Goal: Information Seeking & Learning: Learn about a topic

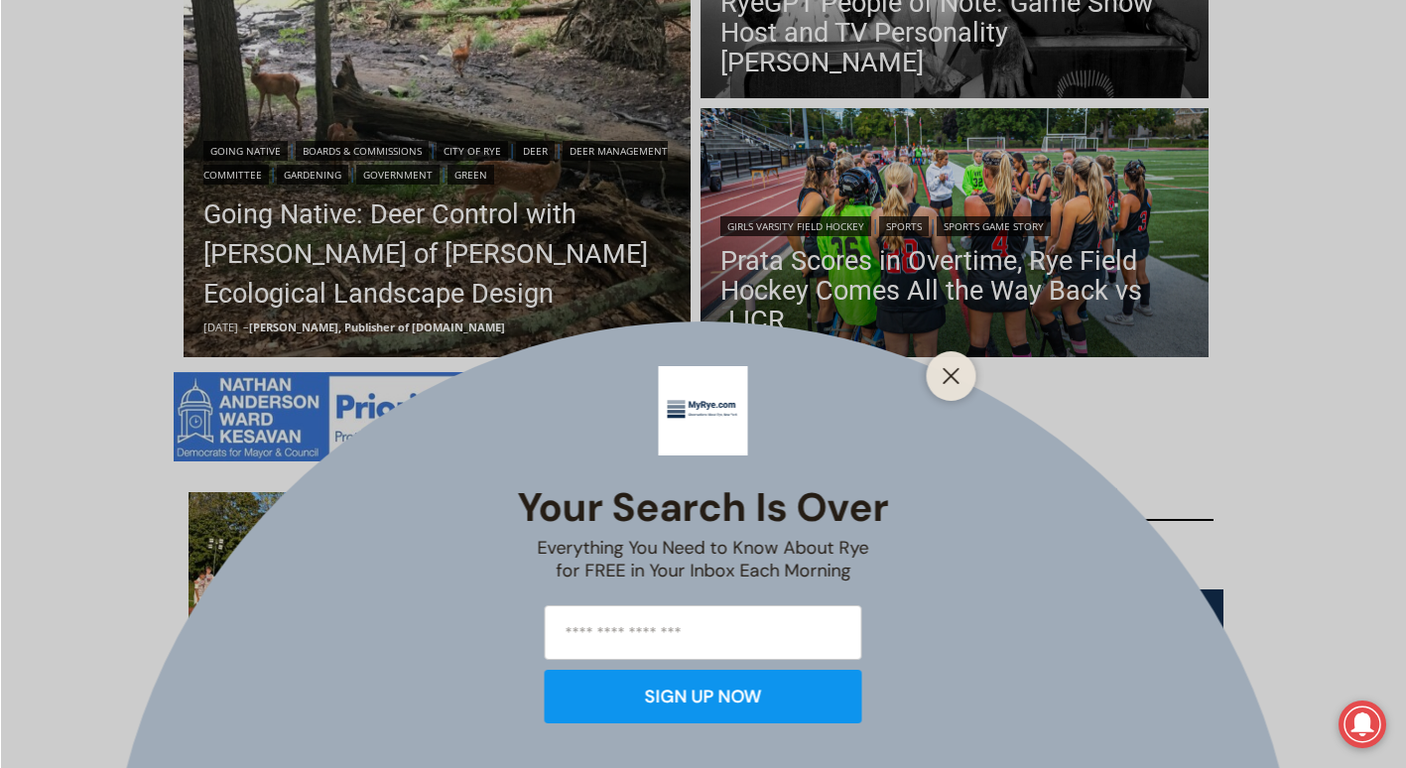
scroll to position [825, 0]
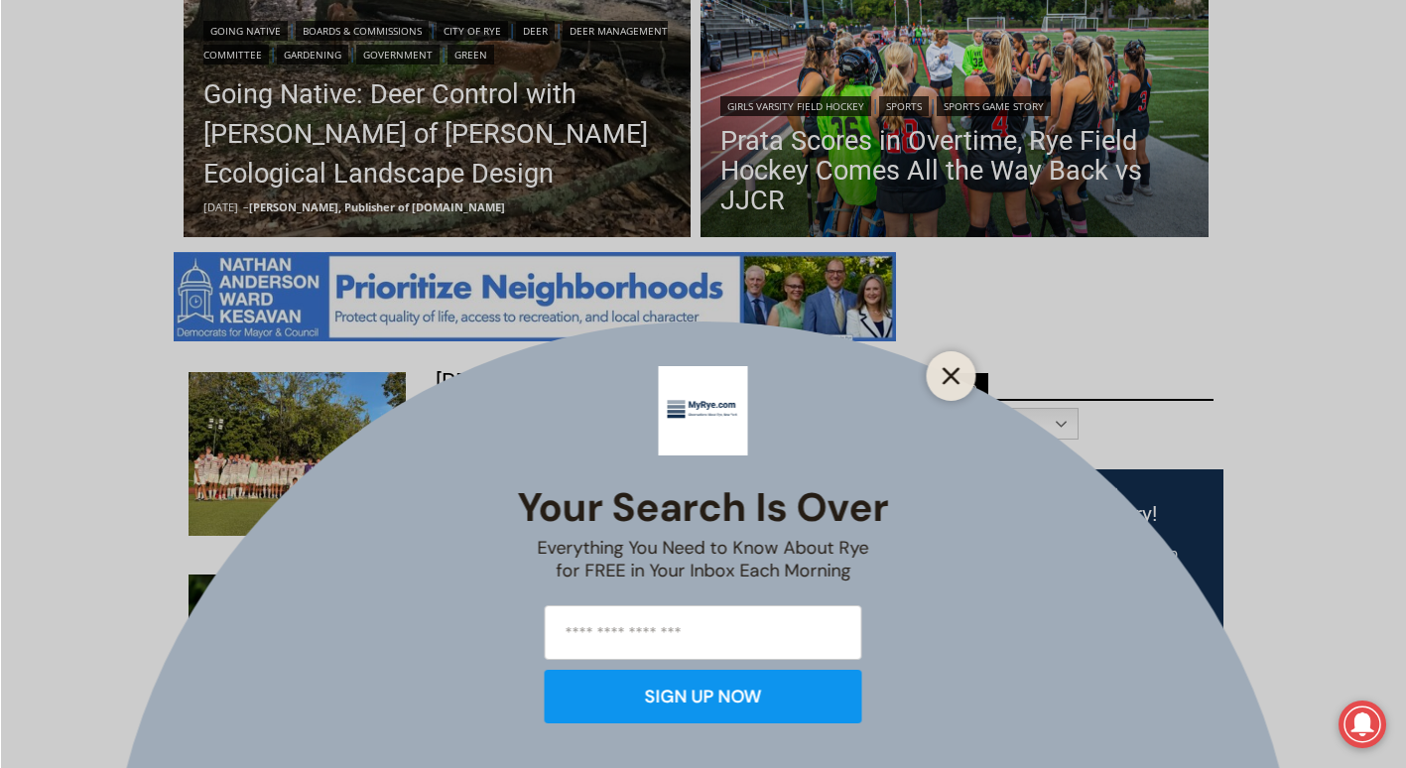
click at [952, 373] on icon "Close" at bounding box center [952, 376] width 18 height 18
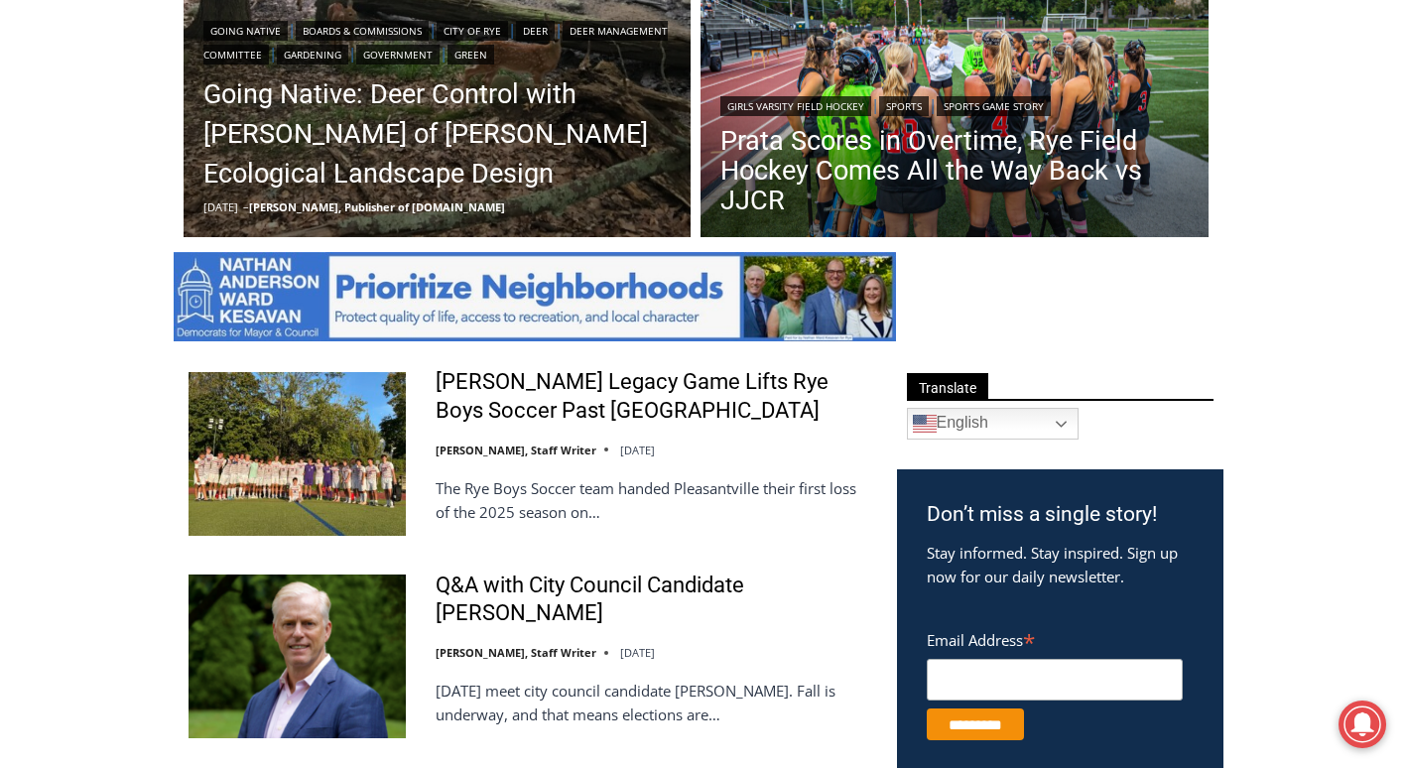
scroll to position [153, 0]
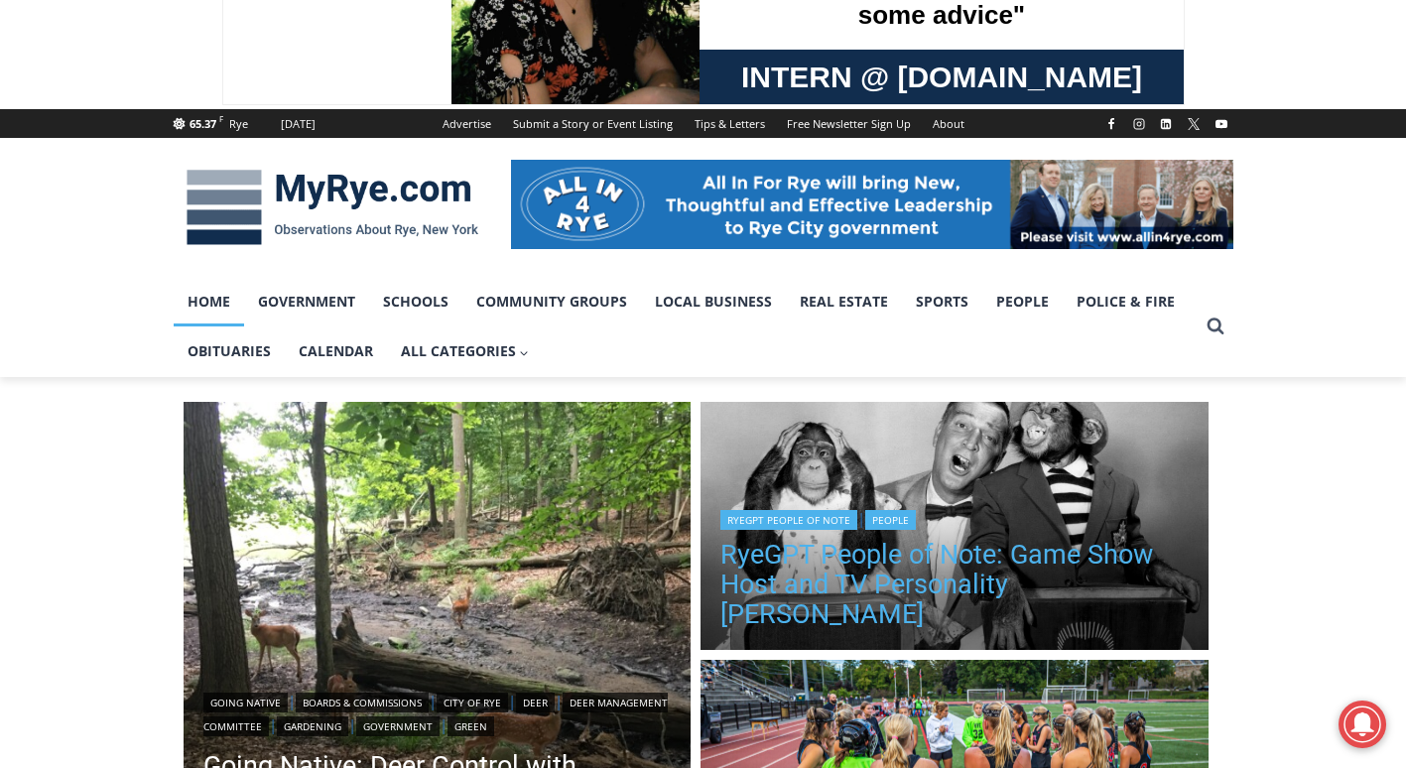
click at [975, 593] on link "RyeGPT People of Note: Game Show Host and TV Personality [PERSON_NAME]" at bounding box center [954, 584] width 468 height 89
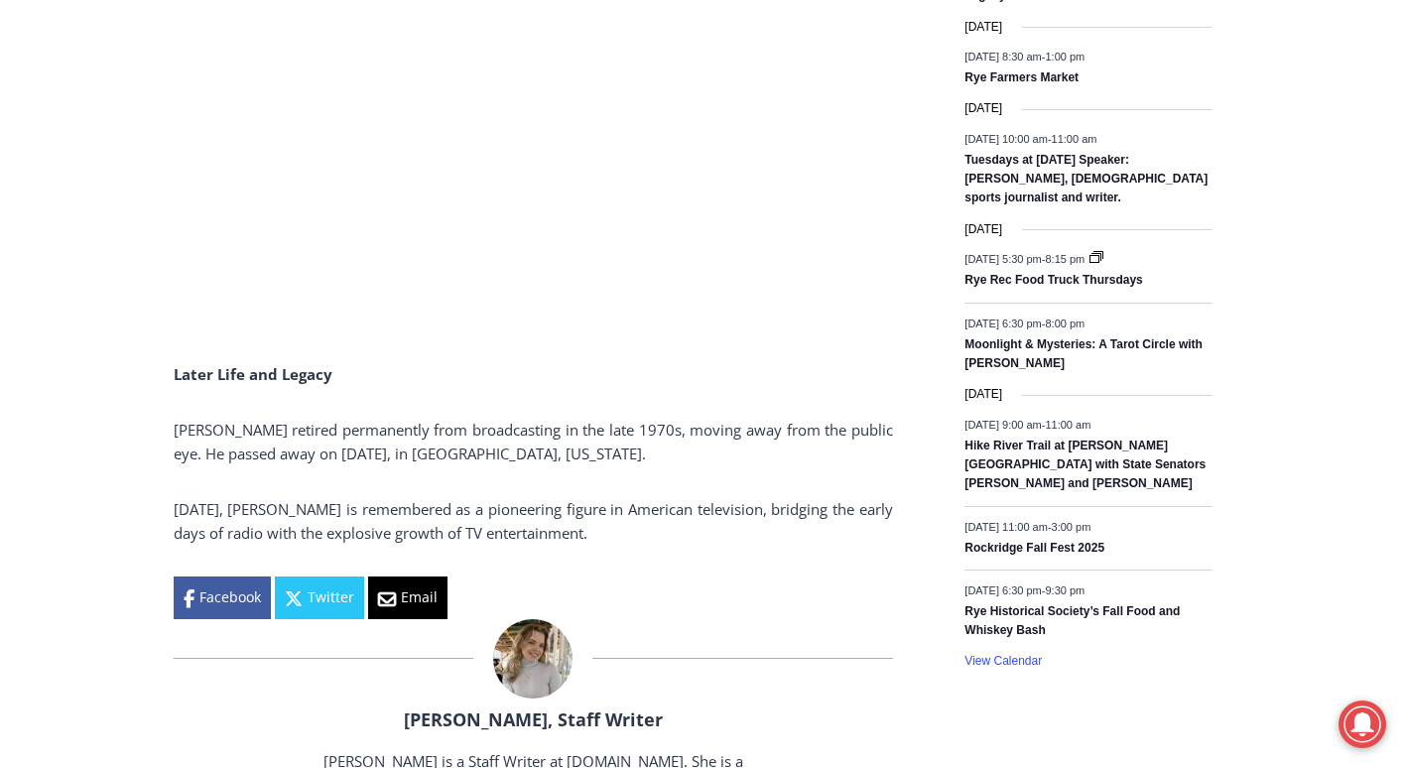
scroll to position [3136, 0]
